Goal: Information Seeking & Learning: Learn about a topic

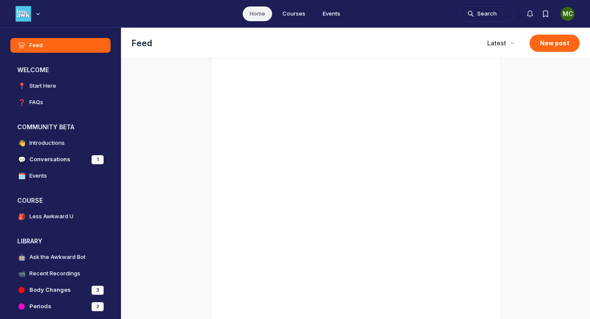
scroll to position [156, 0]
click at [475, 15] on button "Search" at bounding box center [487, 14] width 55 height 16
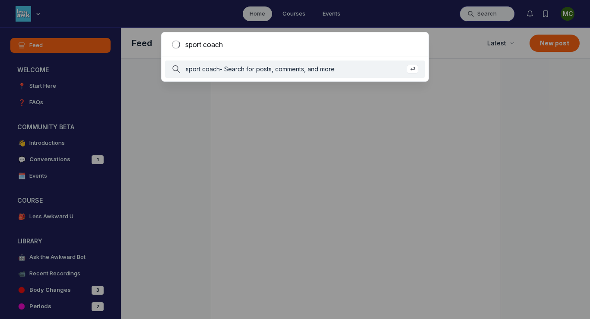
type input "sport coach"
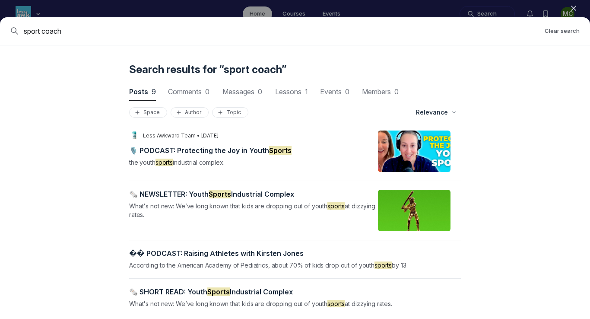
scroll to position [1, 0]
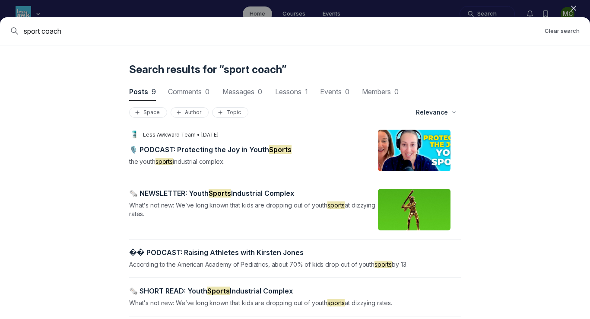
click at [232, 253] on span "� � ️ P O D C A S T : R a i s i n g A t h l e t e s w i t h K i r s t e n J o n…" at bounding box center [216, 252] width 175 height 9
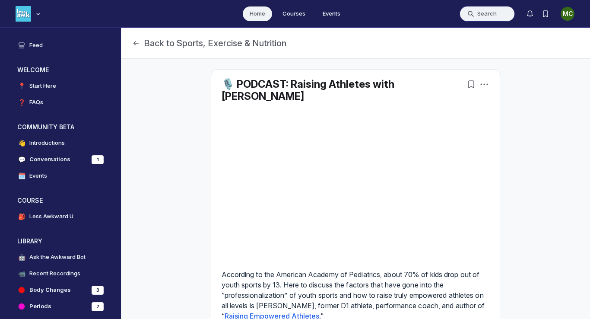
click at [477, 15] on button "Search" at bounding box center [487, 14] width 55 height 16
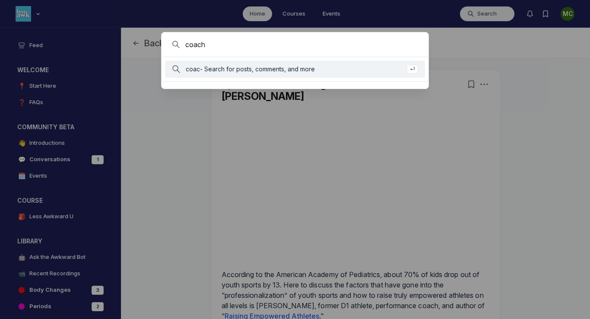
type input "coach"
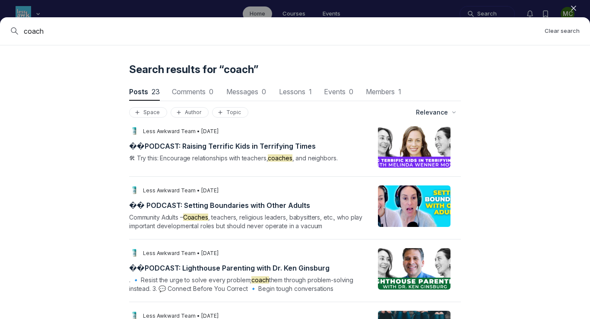
scroll to position [1024, 0]
click at [250, 218] on span "Community Adults – Coaches , teachers, religious leaders, babysitters, etc., wh…" at bounding box center [245, 221] width 233 height 16
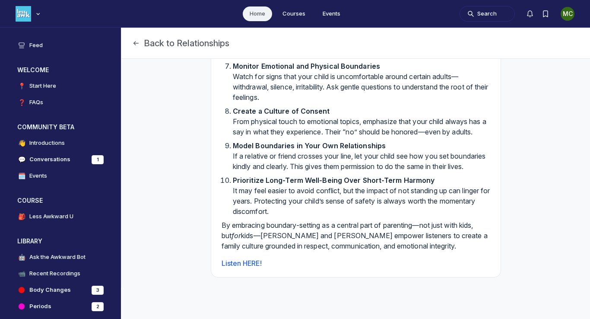
scroll to position [1135, 0]
